Goal: Transaction & Acquisition: Purchase product/service

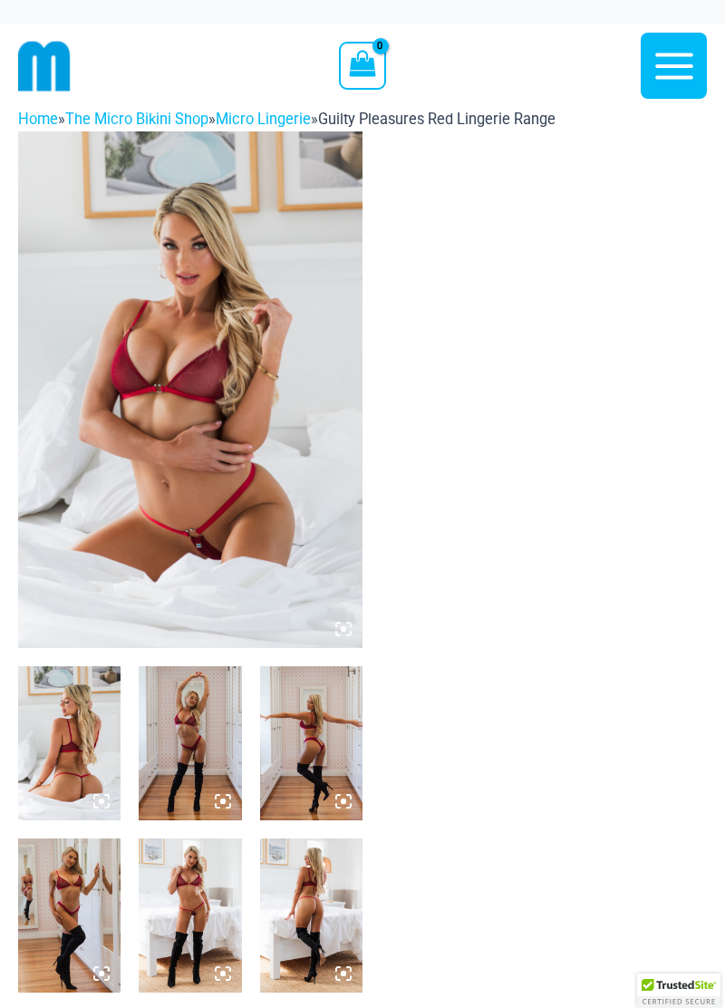
click at [287, 485] on img at bounding box center [190, 389] width 345 height 517
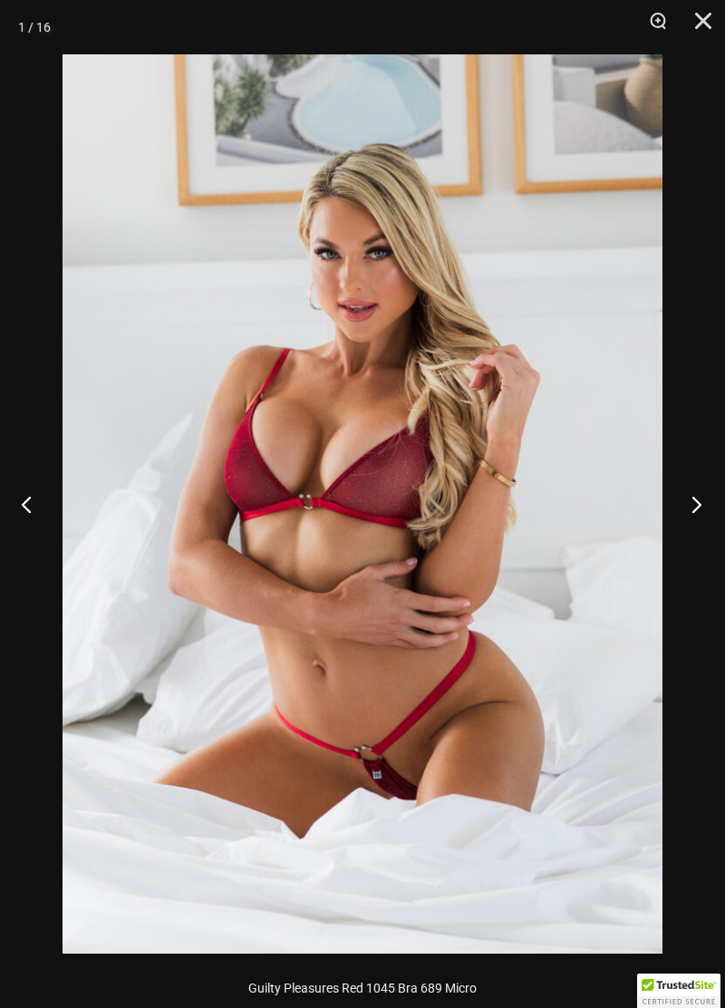
click at [687, 502] on button "Next" at bounding box center [691, 504] width 68 height 91
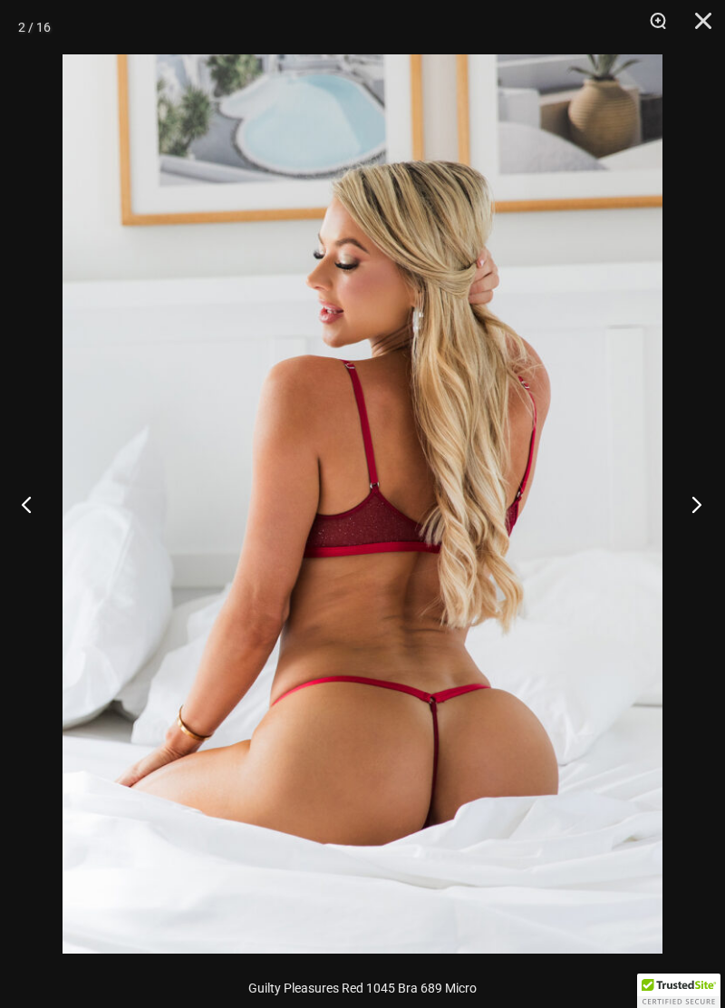
click at [687, 516] on button "Next" at bounding box center [691, 504] width 68 height 91
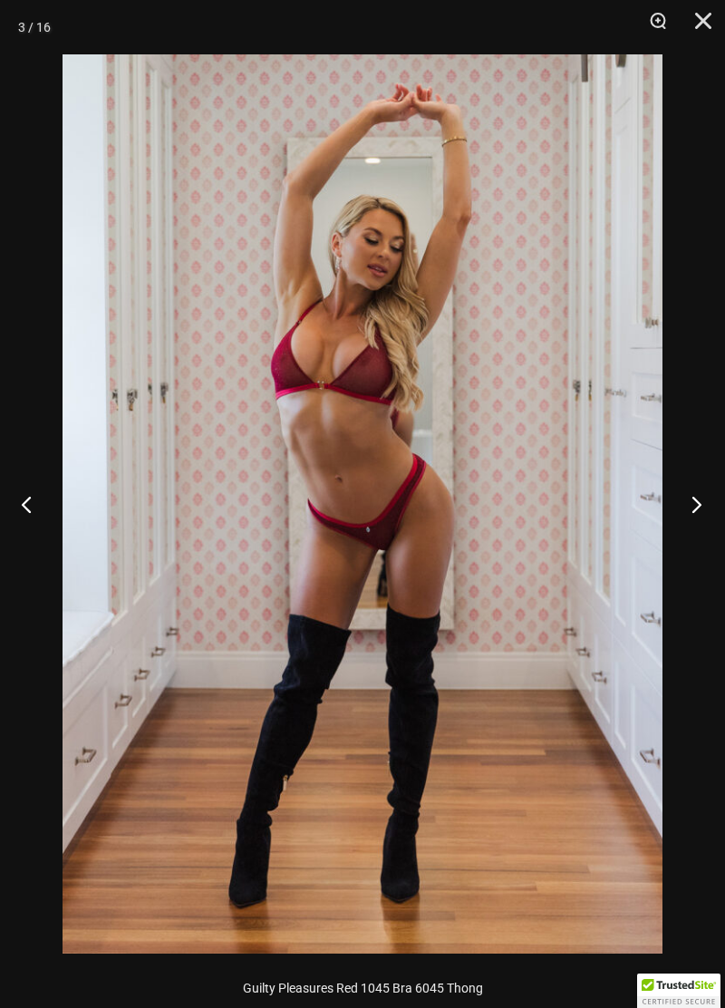
click at [678, 513] on button "Next" at bounding box center [691, 504] width 68 height 91
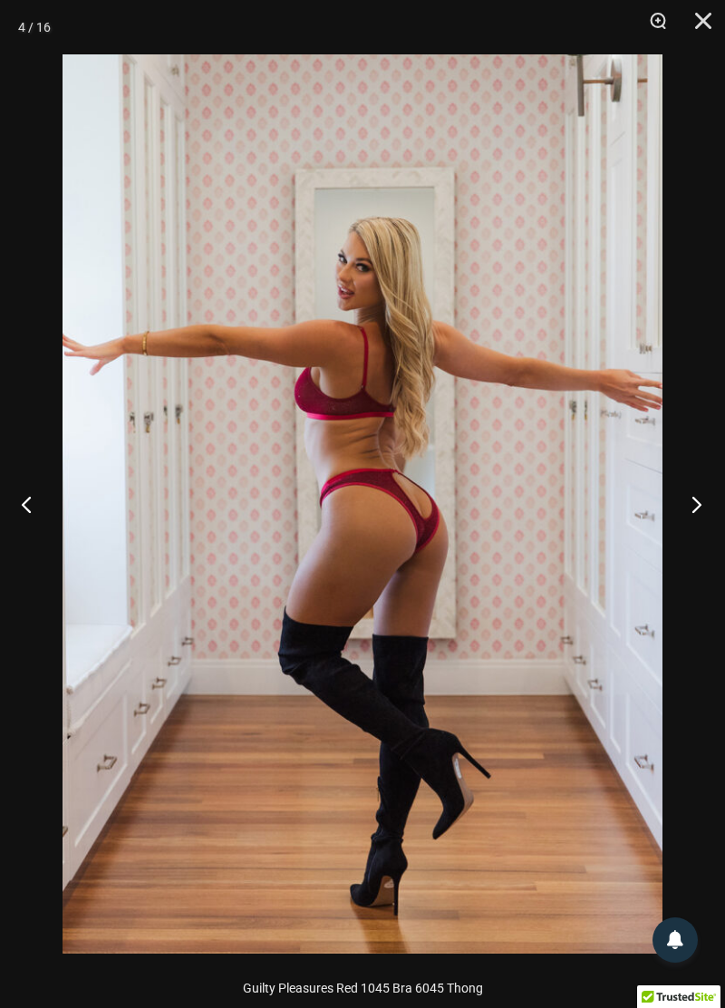
click at [695, 505] on button "Next" at bounding box center [691, 504] width 68 height 91
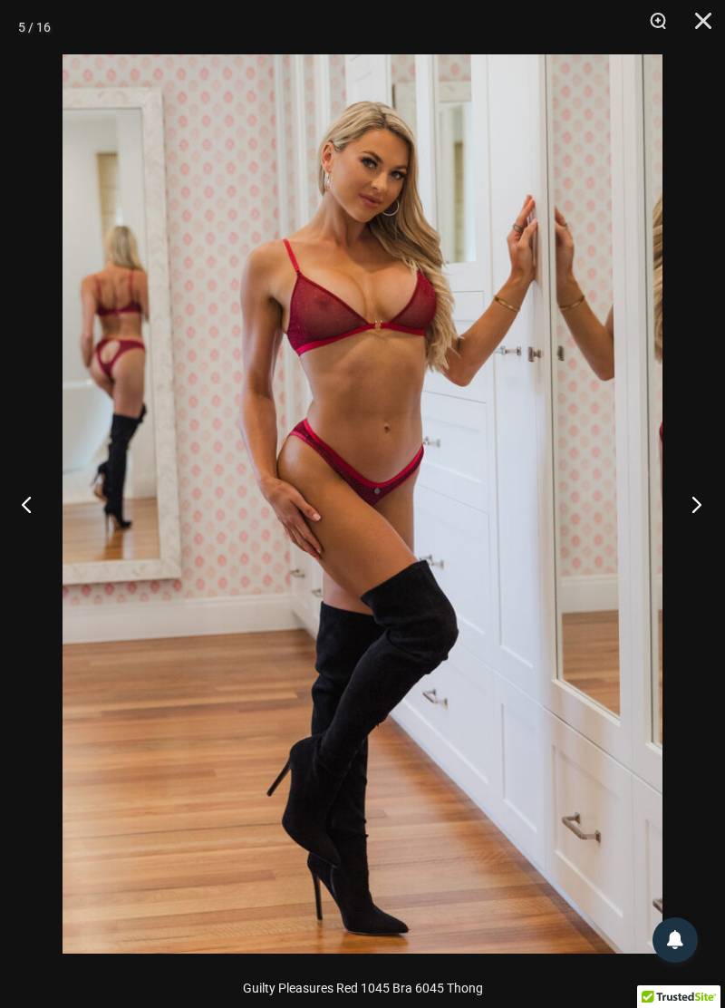
click at [687, 509] on button "Next" at bounding box center [691, 504] width 68 height 91
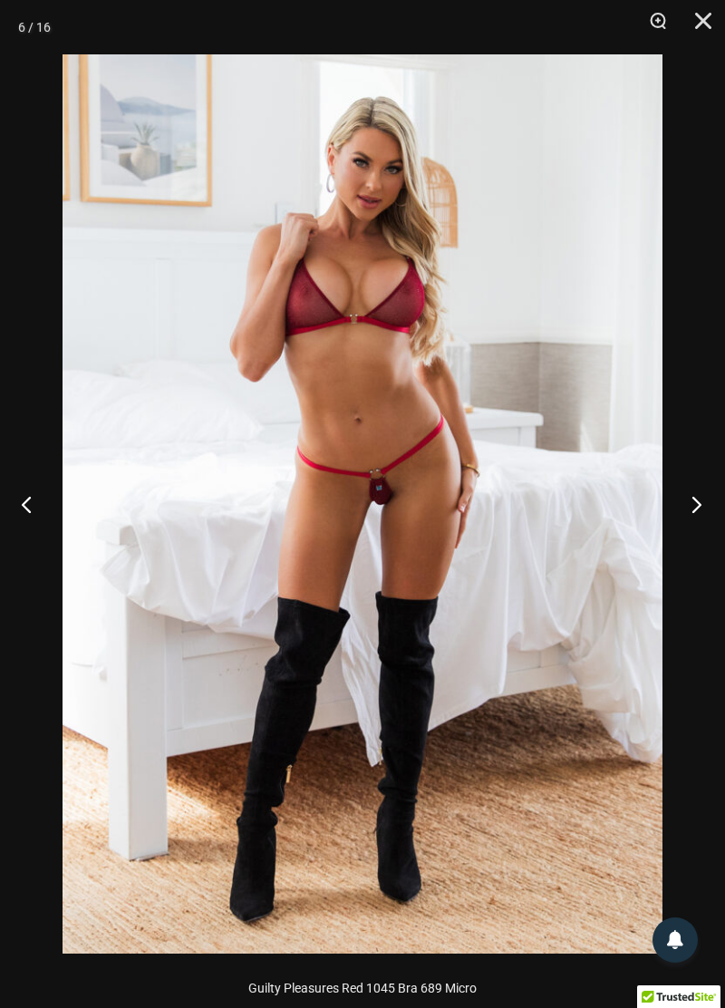
click at [687, 513] on button "Next" at bounding box center [691, 504] width 68 height 91
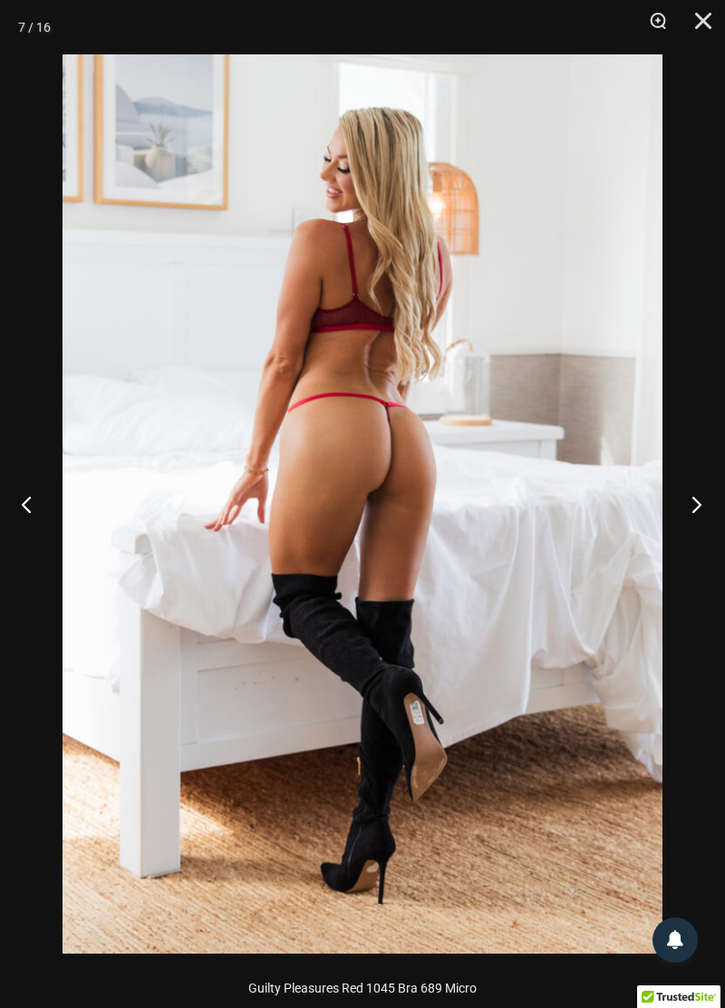
click at [687, 512] on button "Next" at bounding box center [691, 504] width 68 height 91
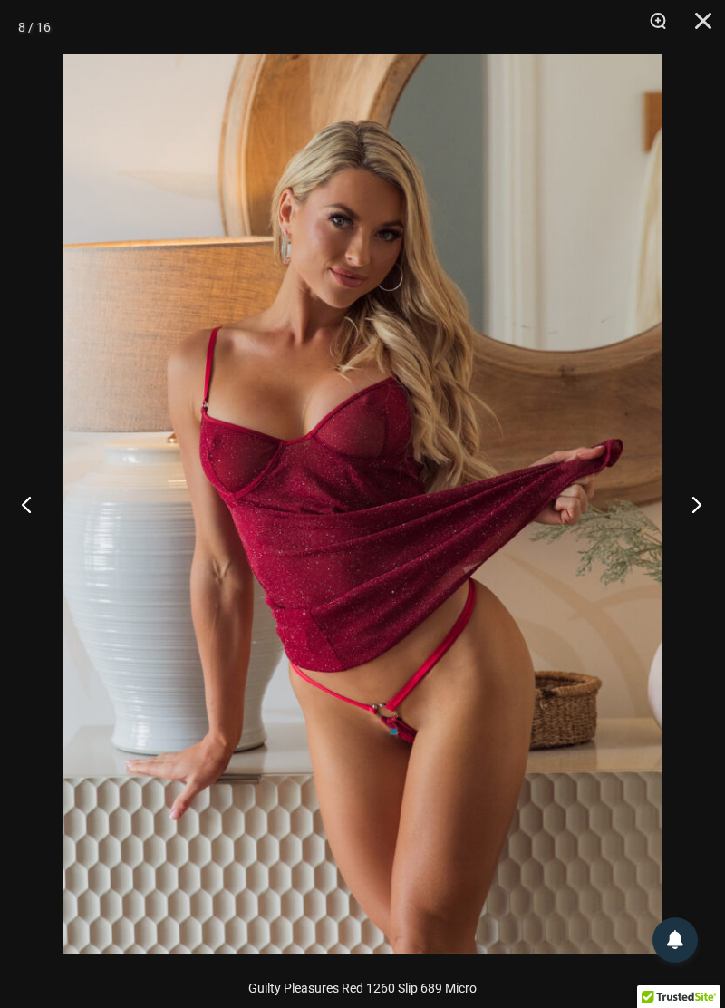
click at [674, 519] on button "Next" at bounding box center [691, 504] width 68 height 91
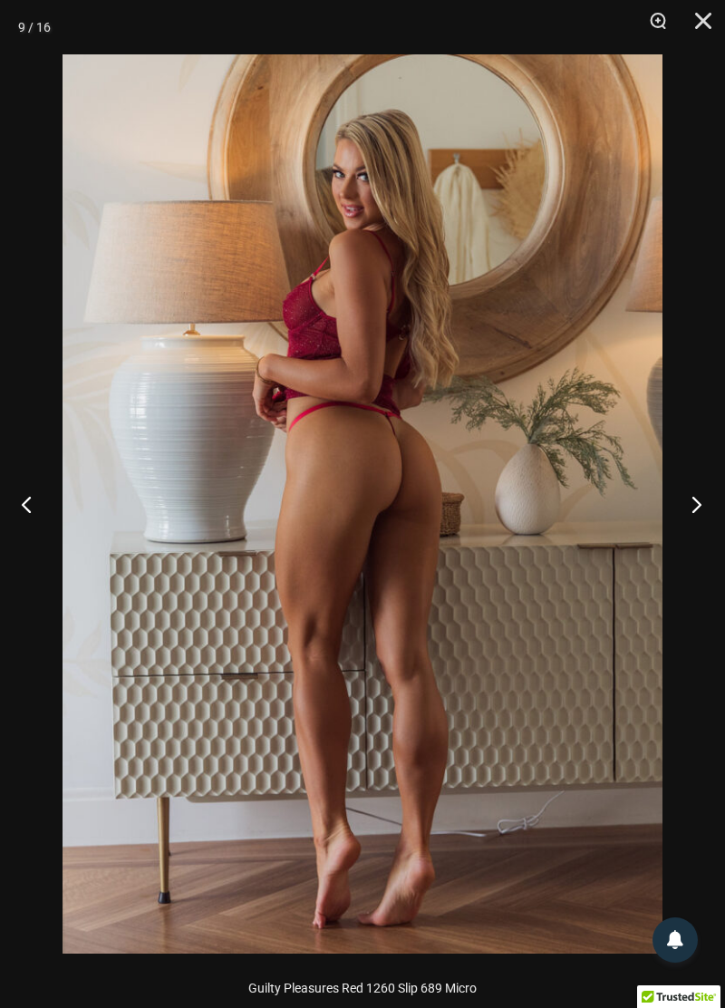
click at [681, 508] on button "Next" at bounding box center [691, 504] width 68 height 91
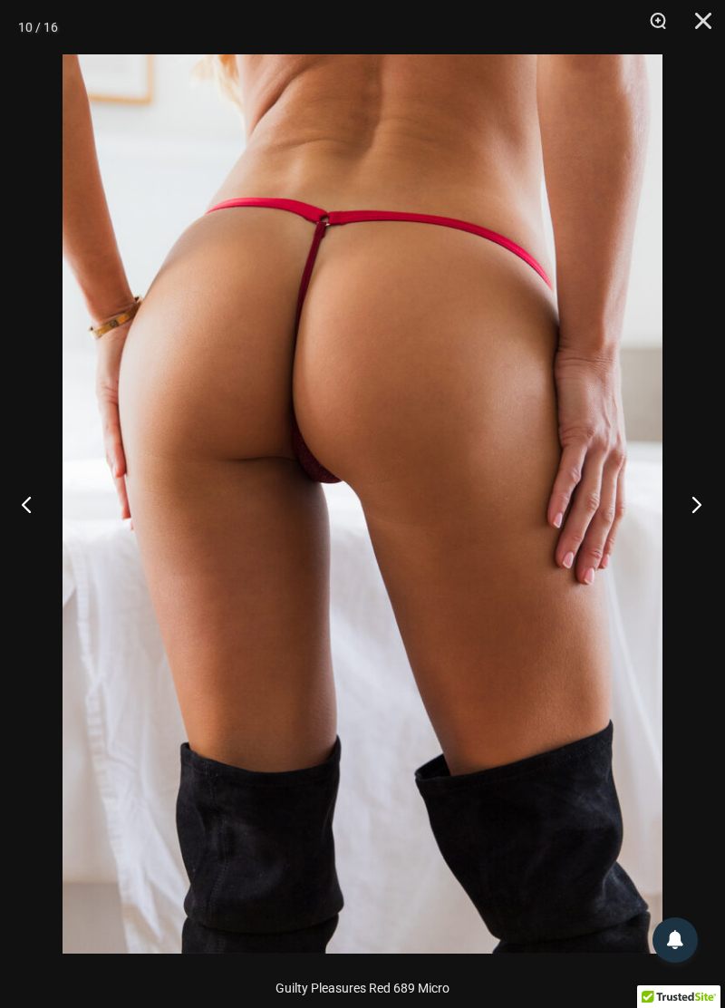
click at [693, 500] on button "Next" at bounding box center [691, 504] width 68 height 91
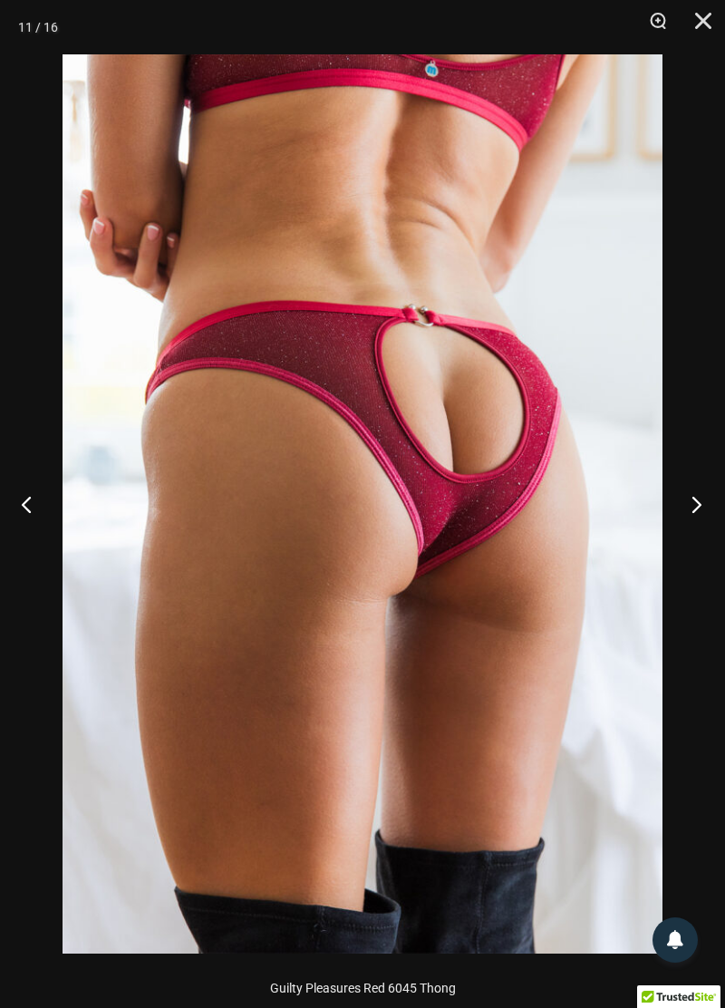
click at [694, 501] on button "Next" at bounding box center [691, 504] width 68 height 91
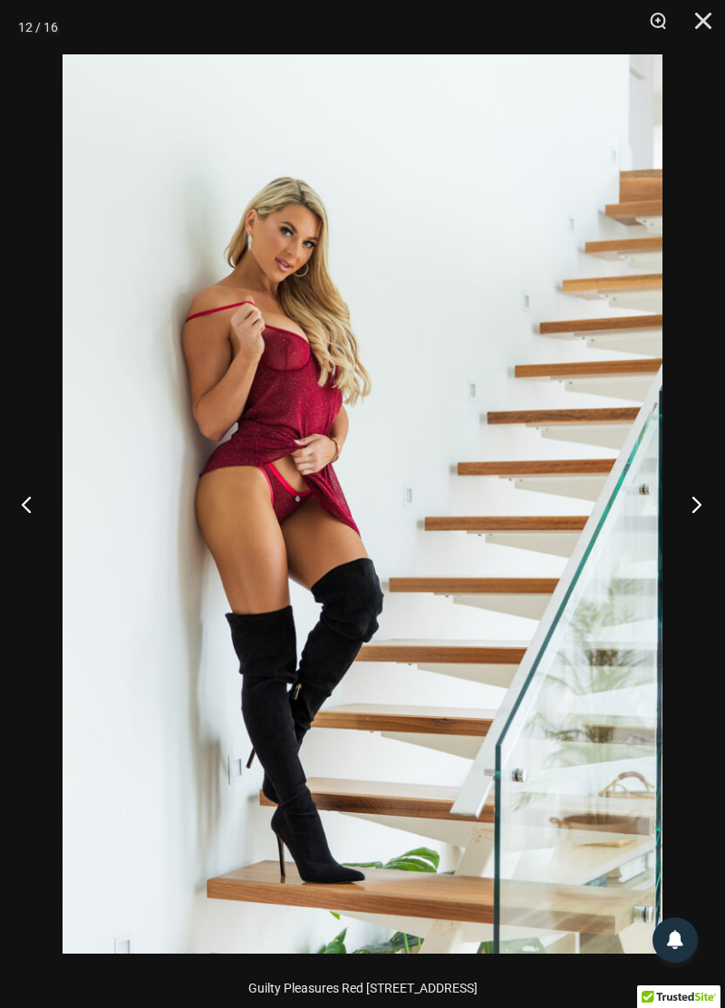
click at [683, 512] on button "Next" at bounding box center [691, 504] width 68 height 91
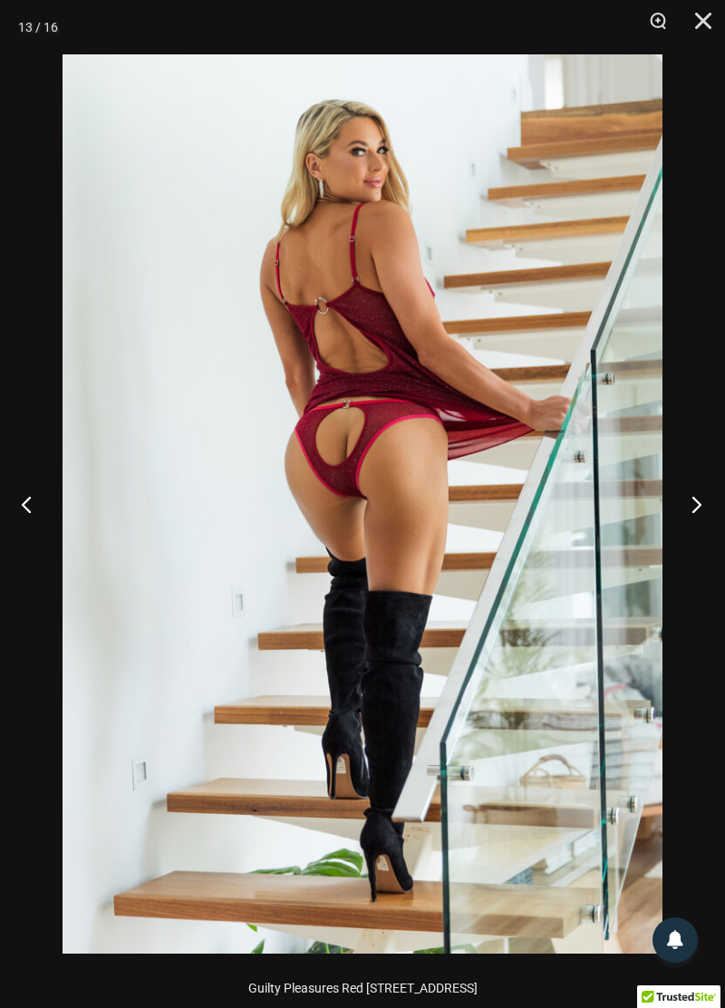
click at [688, 500] on button "Next" at bounding box center [691, 504] width 68 height 91
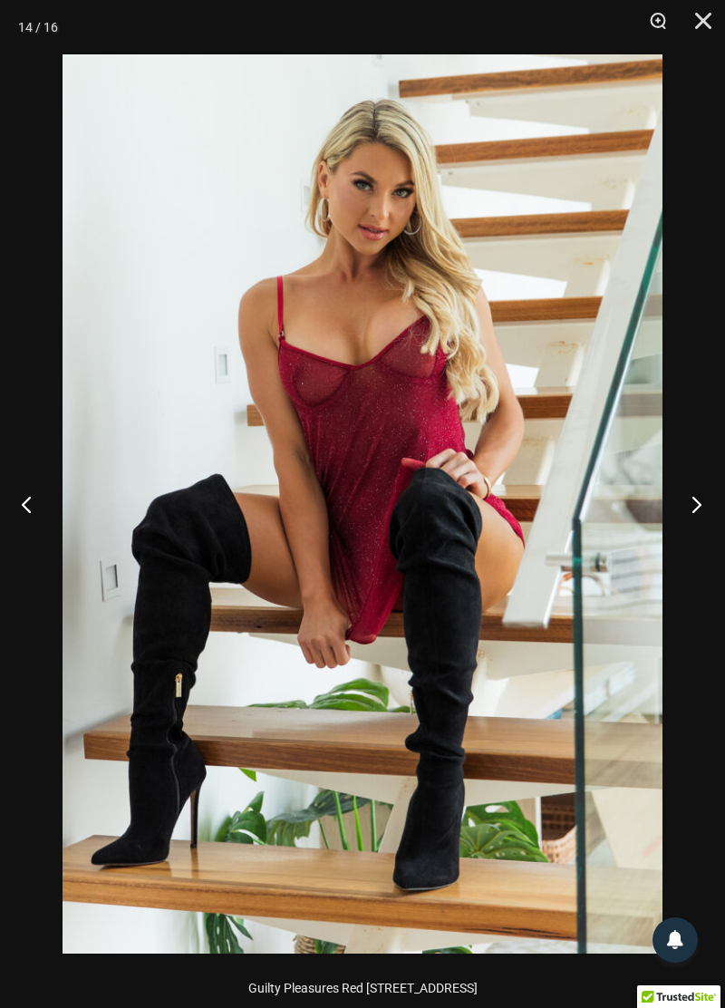
click at [681, 514] on button "Next" at bounding box center [691, 504] width 68 height 91
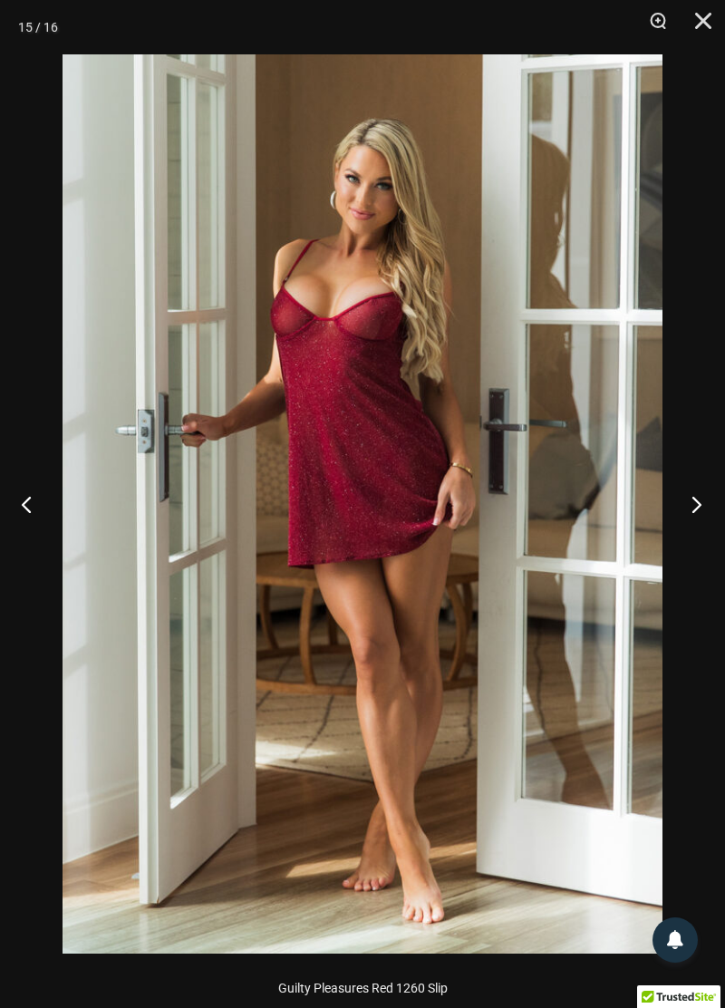
click at [694, 496] on button "Next" at bounding box center [691, 504] width 68 height 91
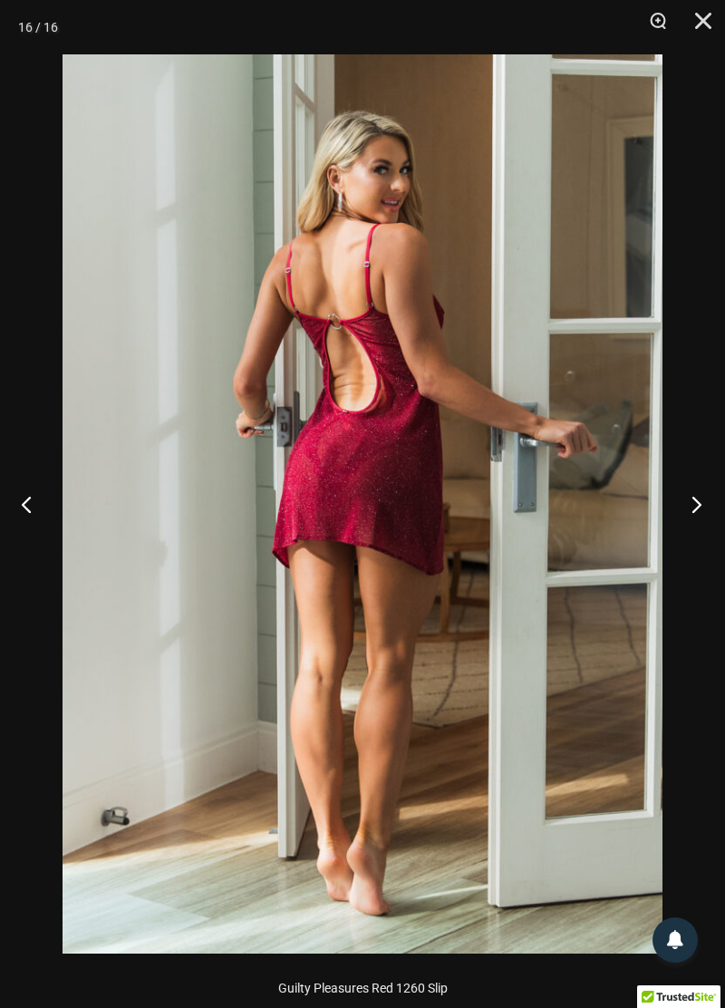
click at [696, 513] on button "Next" at bounding box center [691, 504] width 68 height 91
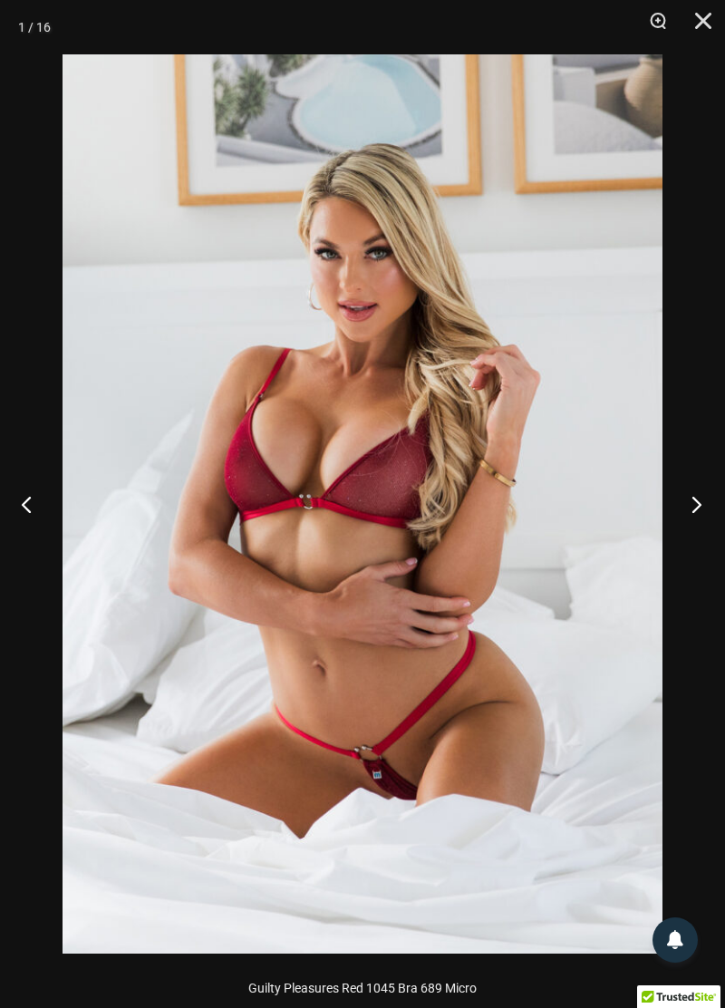
click at [687, 517] on button "Next" at bounding box center [691, 504] width 68 height 91
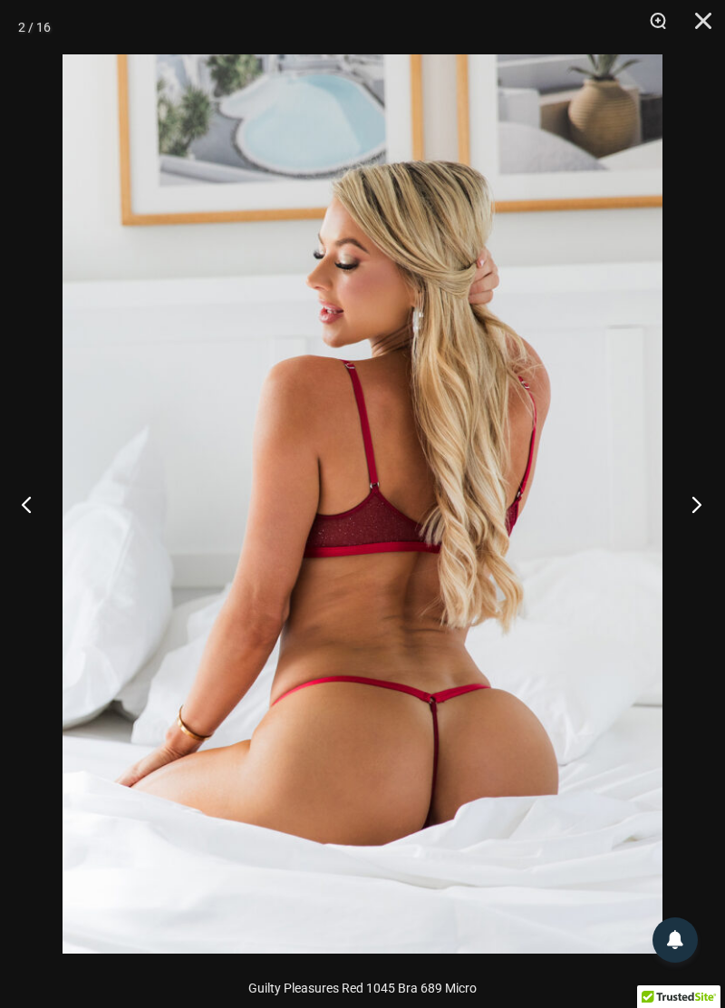
click at [688, 518] on button "Next" at bounding box center [691, 504] width 68 height 91
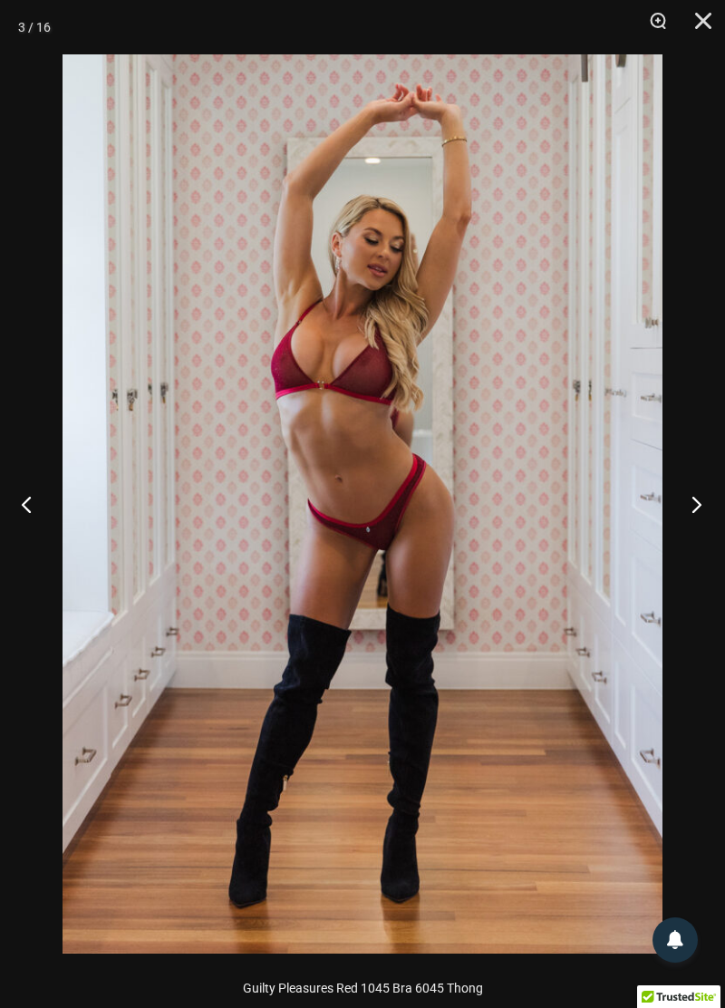
click at [690, 508] on button "Next" at bounding box center [691, 504] width 68 height 91
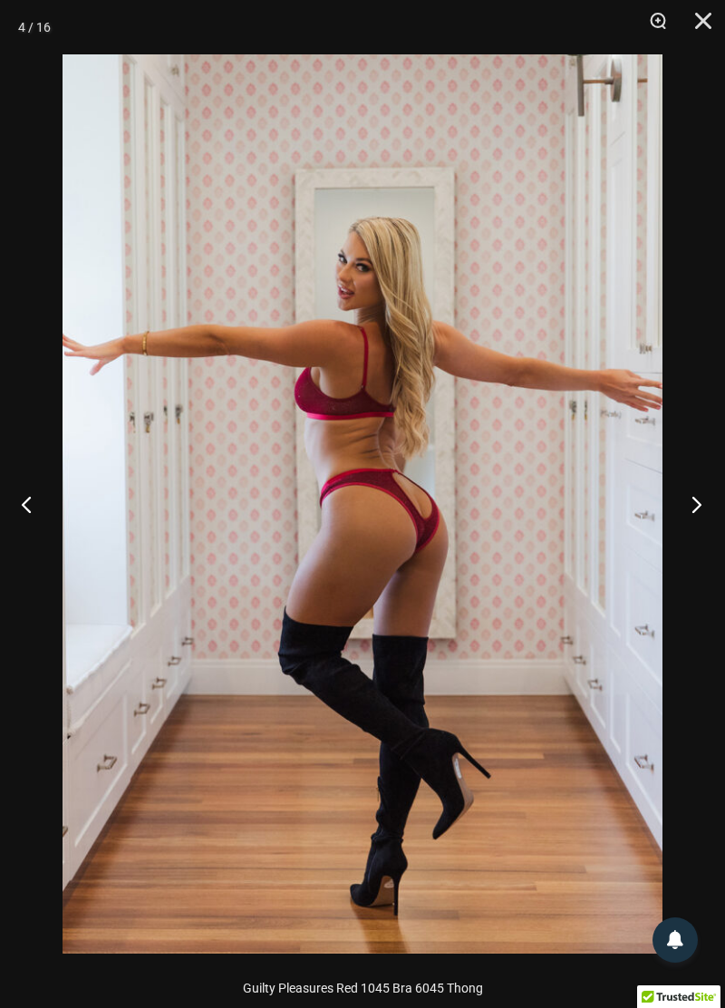
click at [694, 512] on button "Next" at bounding box center [691, 504] width 68 height 91
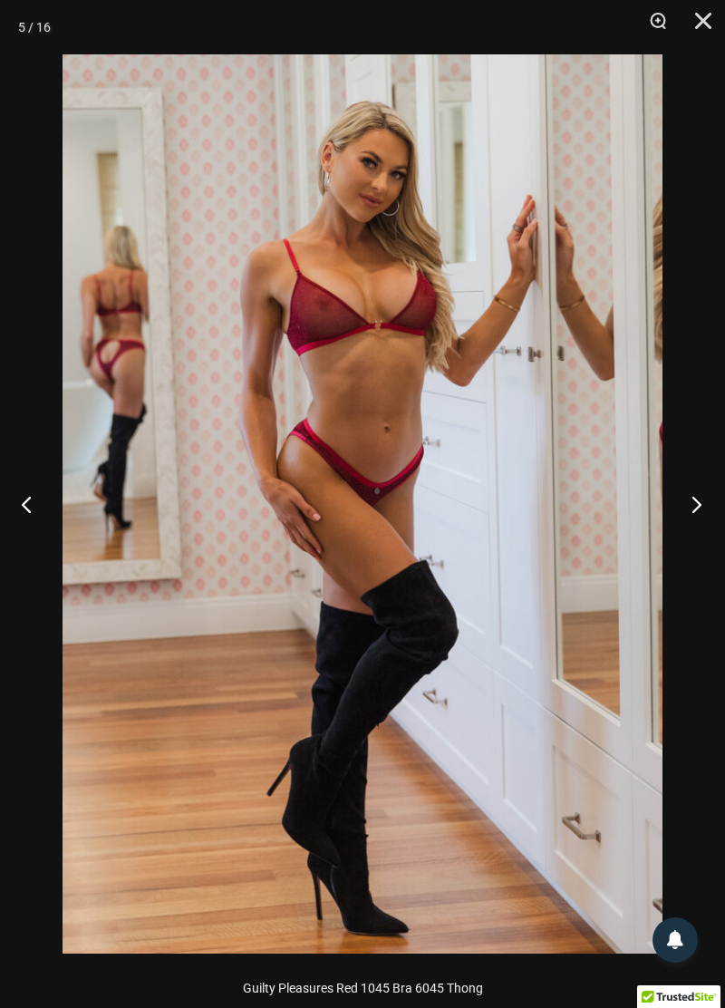
click at [683, 509] on button "Next" at bounding box center [691, 504] width 68 height 91
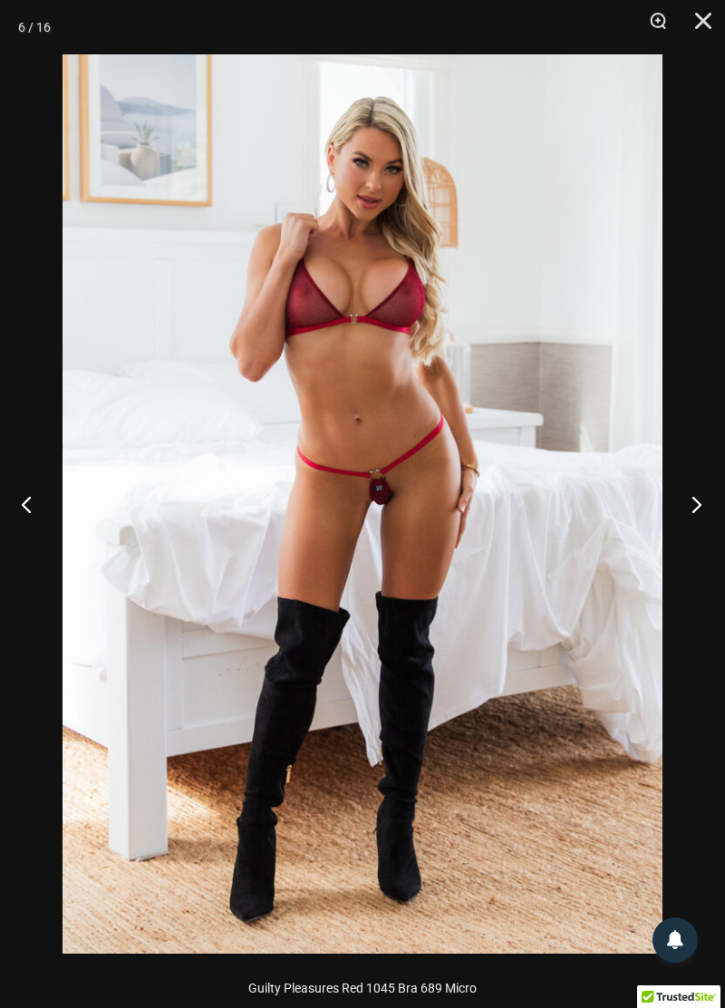
click at [686, 511] on button "Next" at bounding box center [691, 504] width 68 height 91
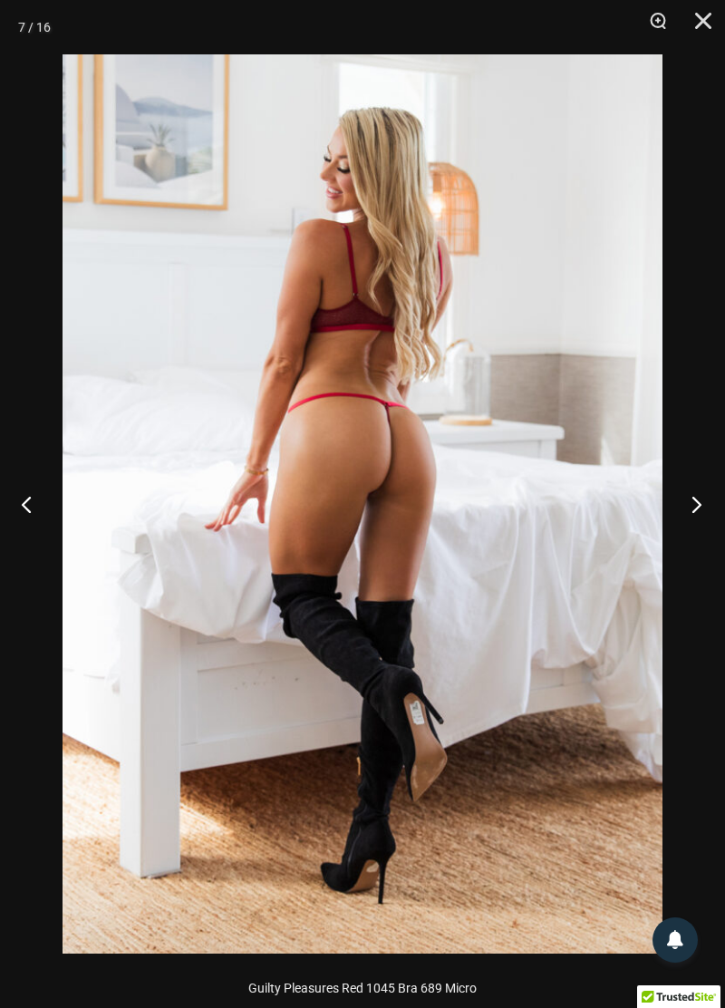
click at [691, 511] on button "Next" at bounding box center [691, 504] width 68 height 91
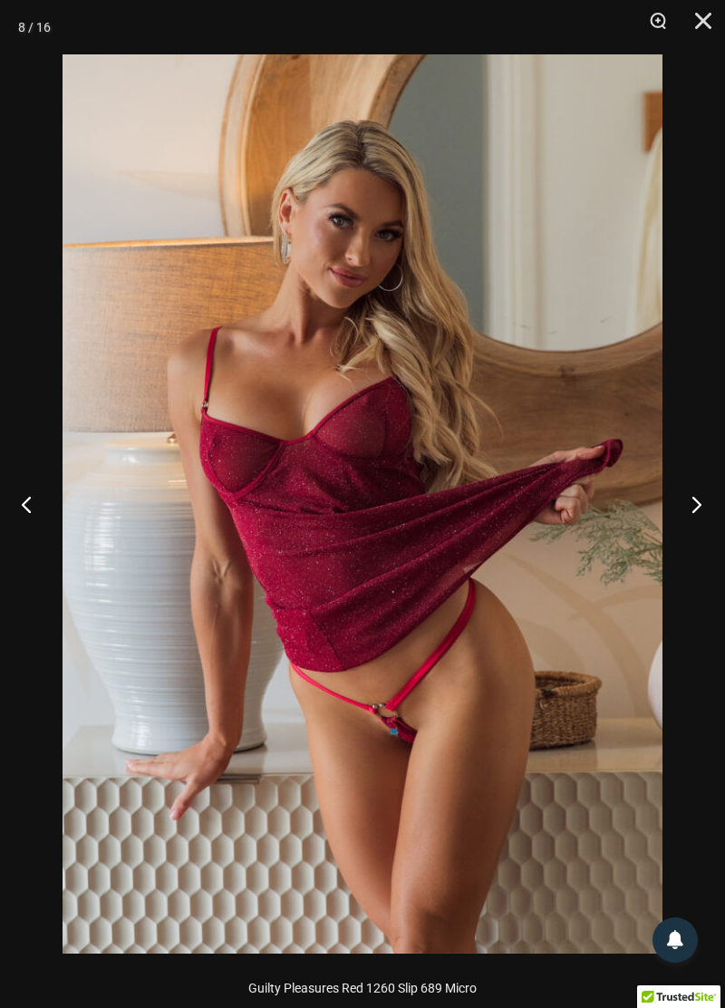
click at [704, 500] on button "Next" at bounding box center [691, 504] width 68 height 91
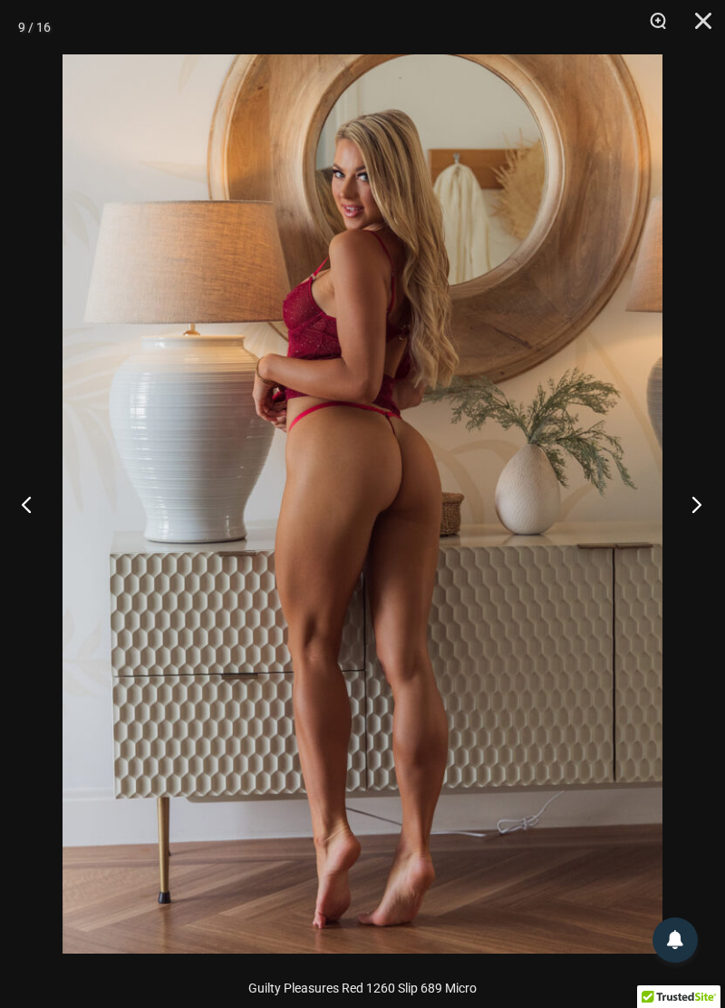
click at [704, 510] on button "Next" at bounding box center [691, 504] width 68 height 91
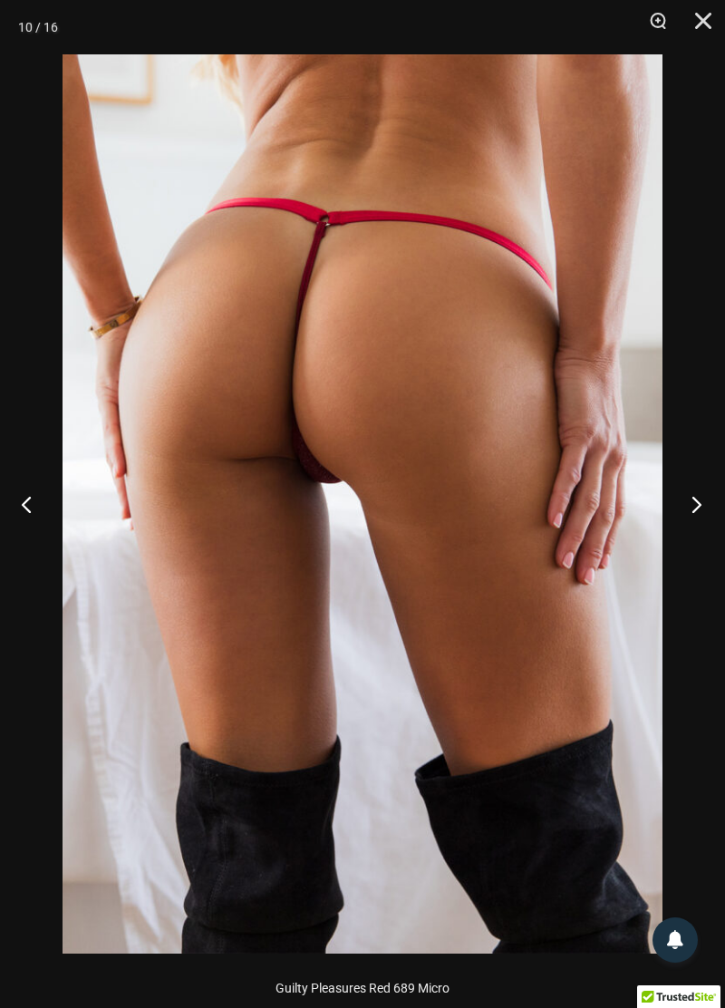
click at [694, 513] on button "Next" at bounding box center [691, 504] width 68 height 91
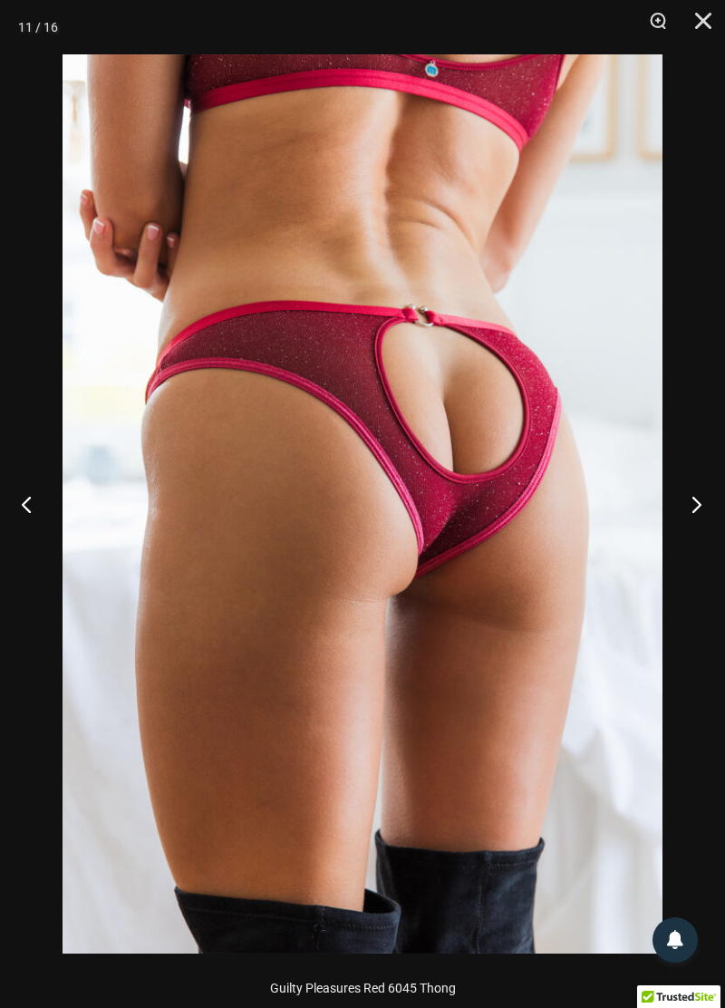
click at [698, 511] on button "Next" at bounding box center [691, 504] width 68 height 91
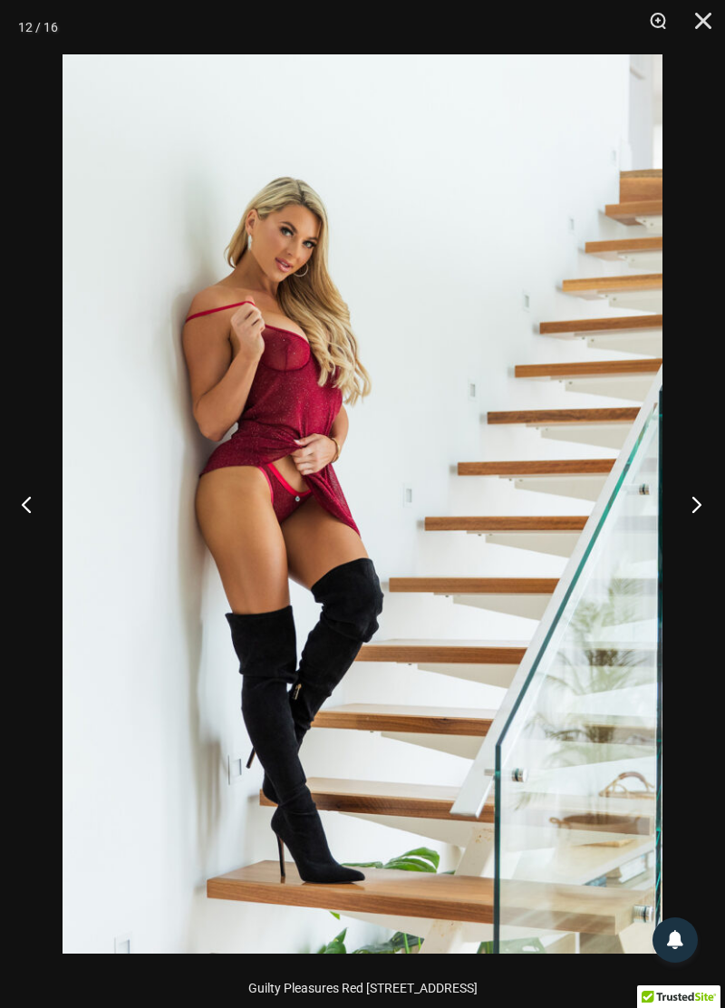
click at [698, 506] on button "Next" at bounding box center [691, 504] width 68 height 91
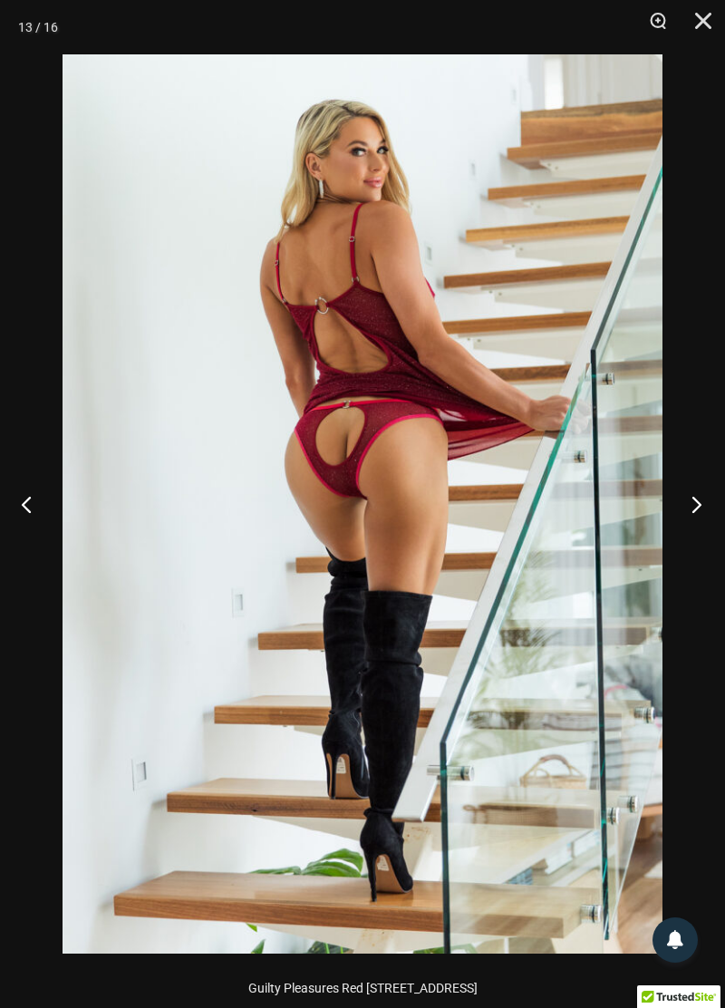
click at [701, 506] on button "Next" at bounding box center [691, 504] width 68 height 91
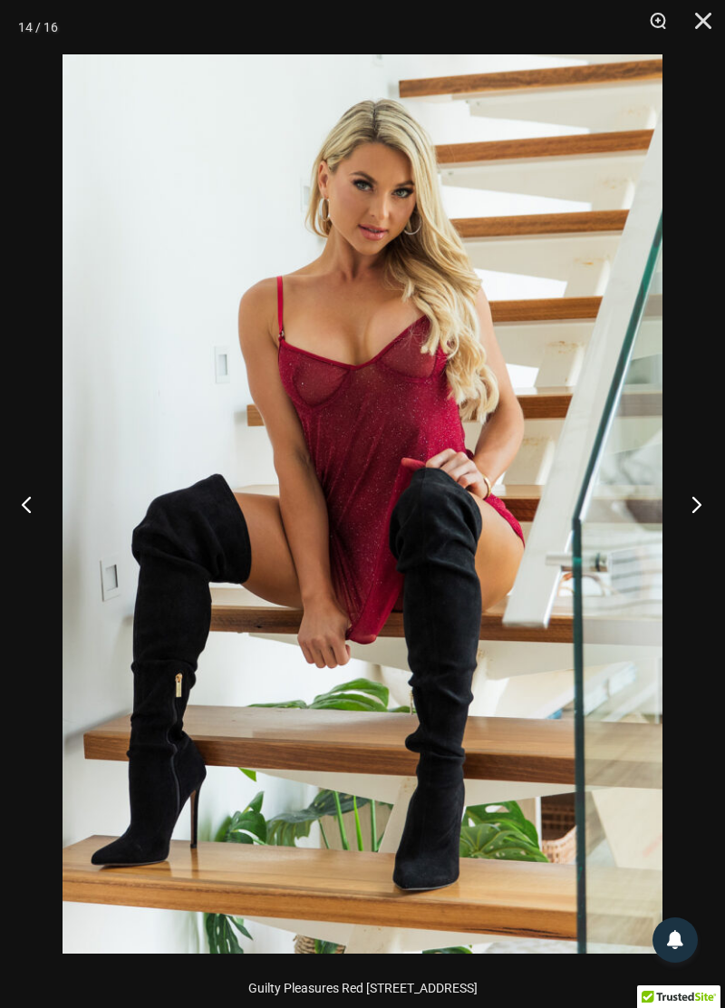
click at [702, 507] on button "Next" at bounding box center [691, 504] width 68 height 91
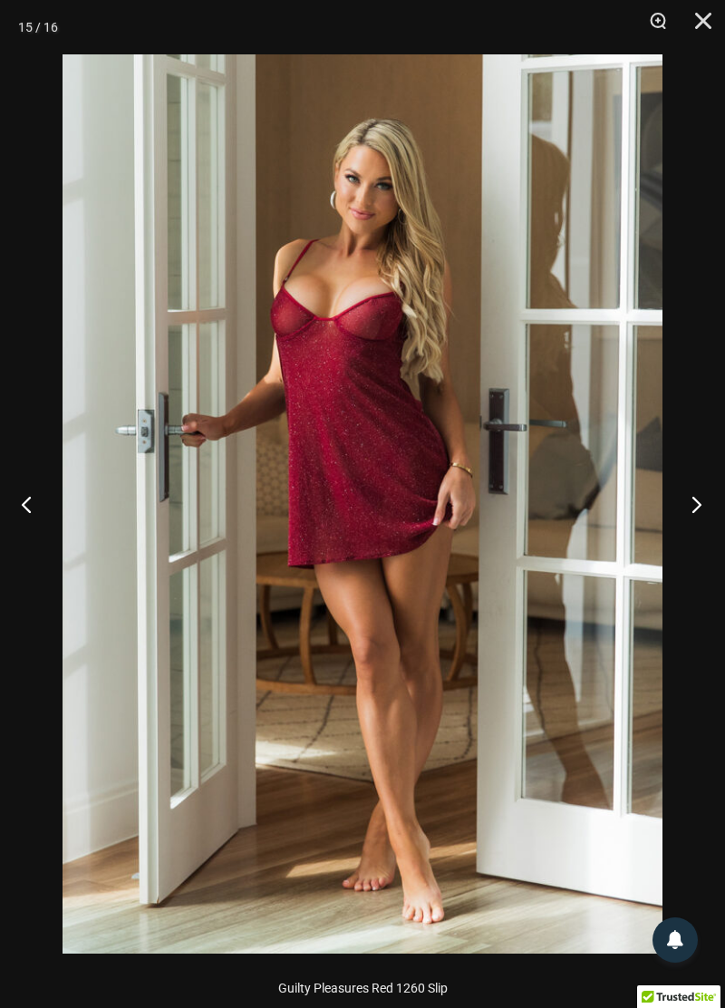
click at [699, 509] on button "Next" at bounding box center [691, 504] width 68 height 91
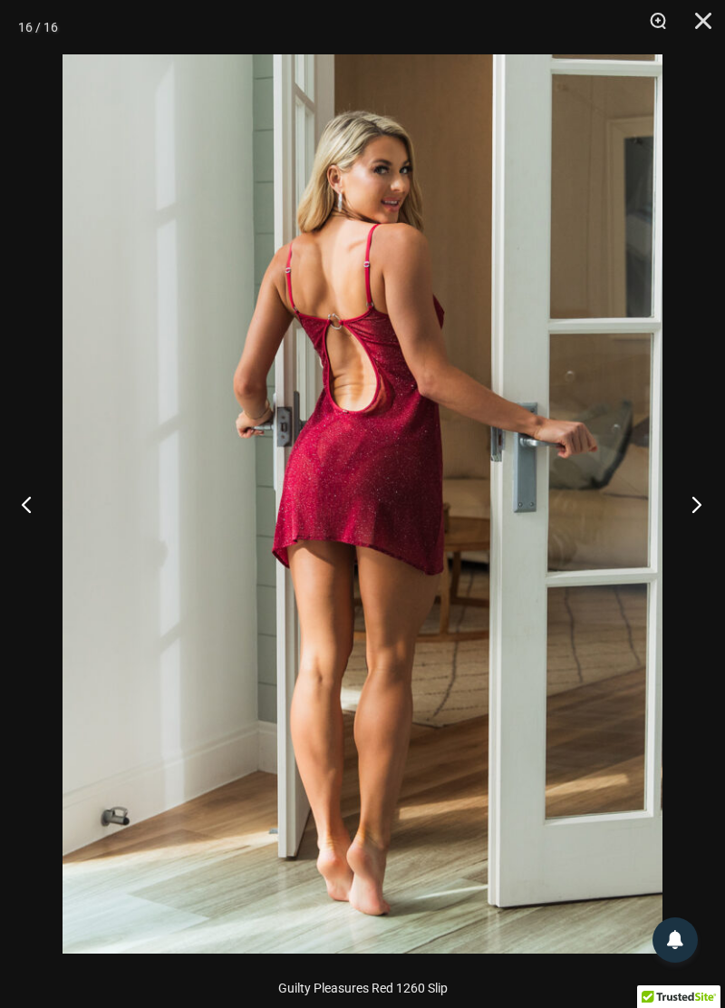
click at [699, 503] on button "Next" at bounding box center [691, 504] width 68 height 91
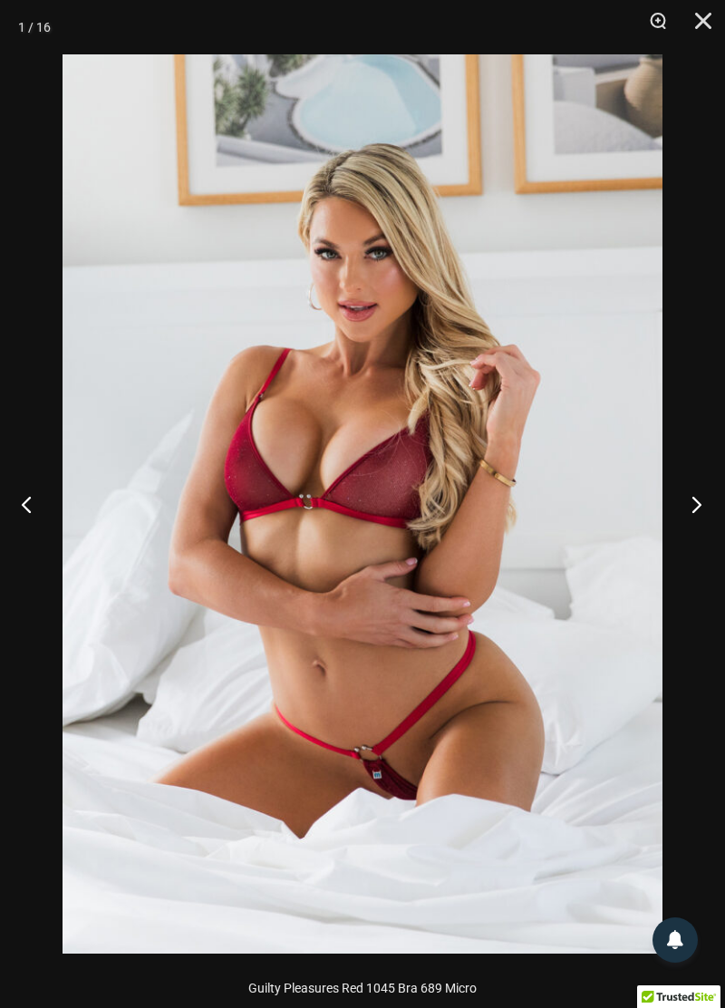
click at [694, 510] on button "Next" at bounding box center [691, 504] width 68 height 91
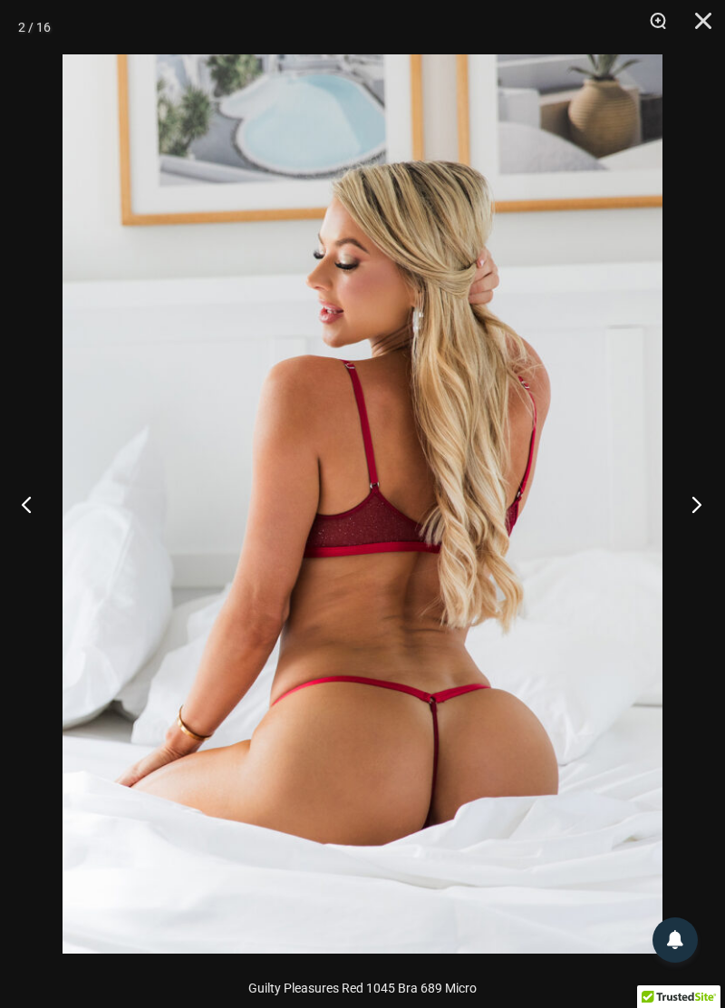
click at [694, 521] on button "Next" at bounding box center [691, 504] width 68 height 91
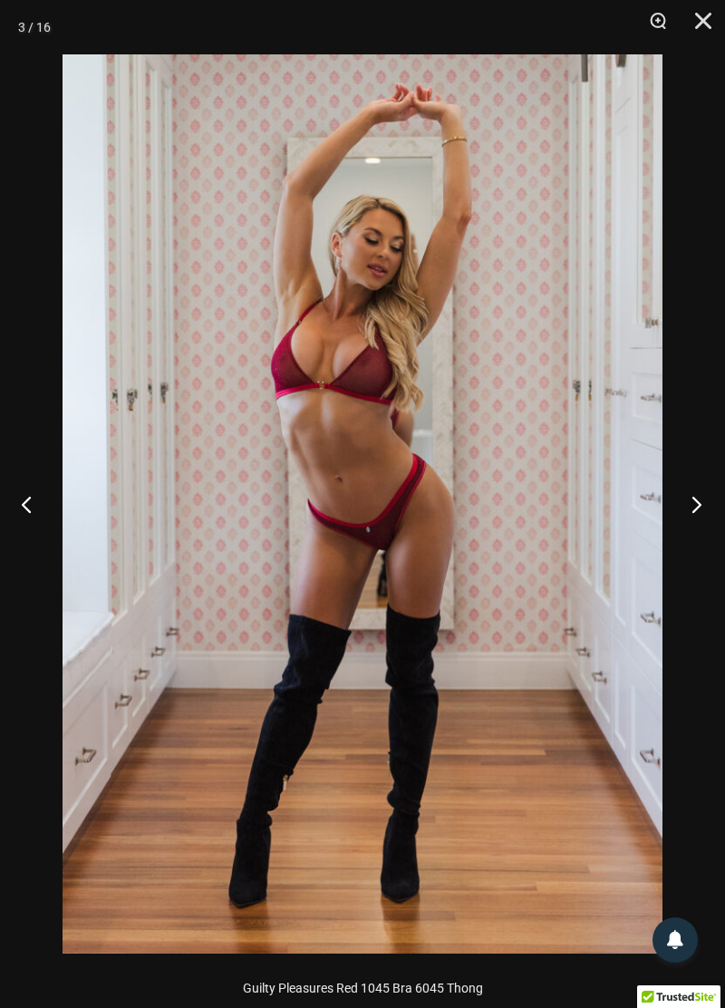
click at [696, 515] on button "Next" at bounding box center [691, 504] width 68 height 91
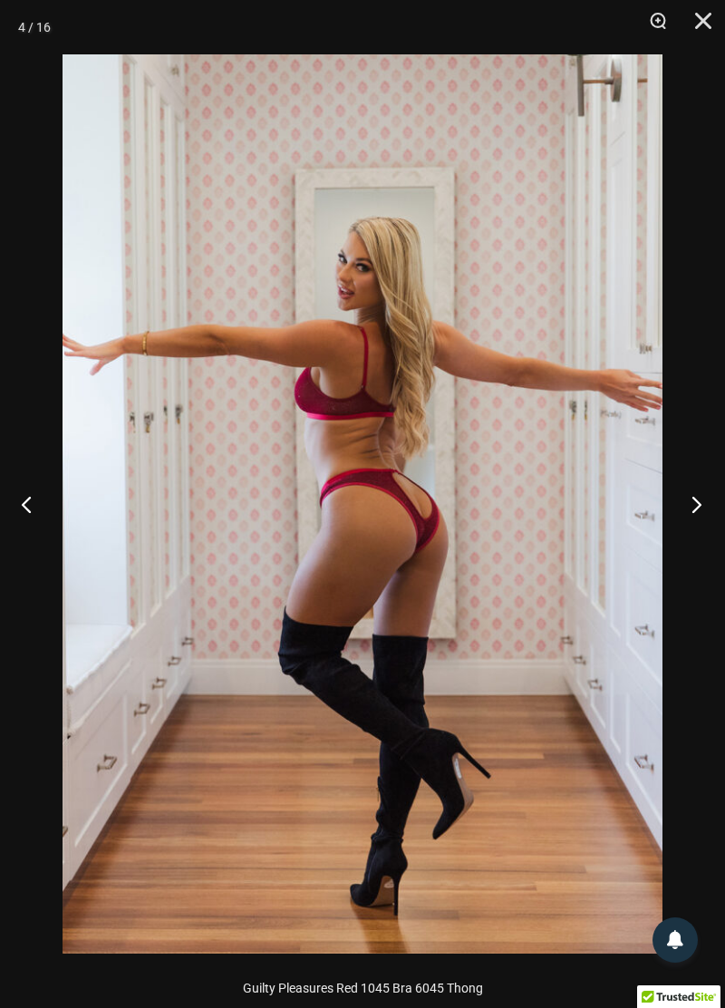
click at [694, 502] on button "Next" at bounding box center [691, 504] width 68 height 91
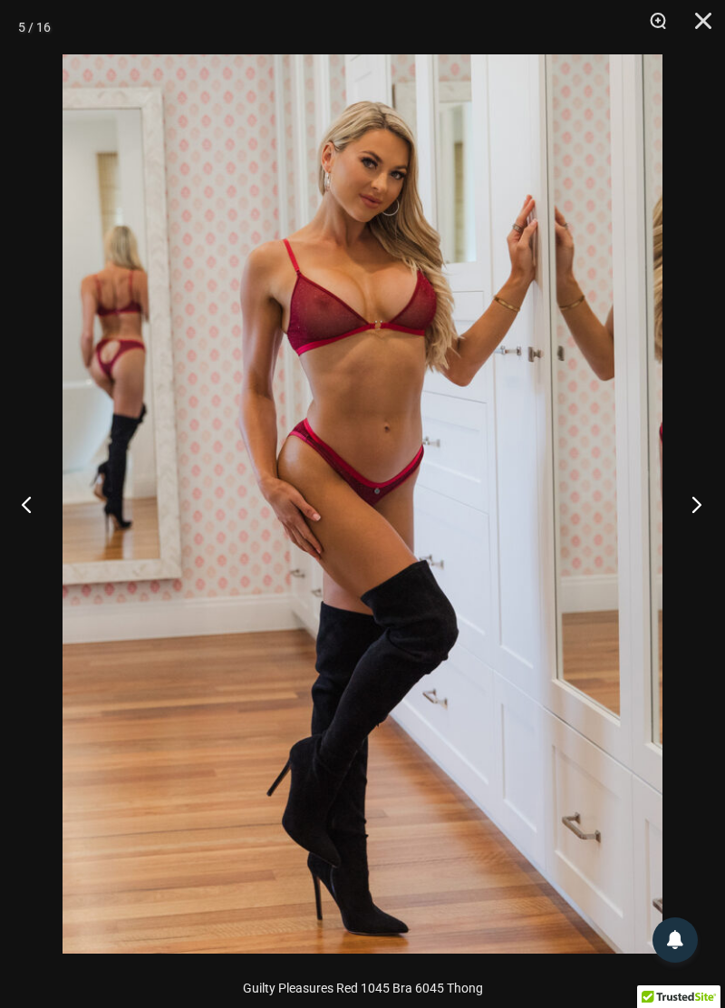
click at [693, 507] on button "Next" at bounding box center [691, 504] width 68 height 91
